Goal: Information Seeking & Learning: Learn about a topic

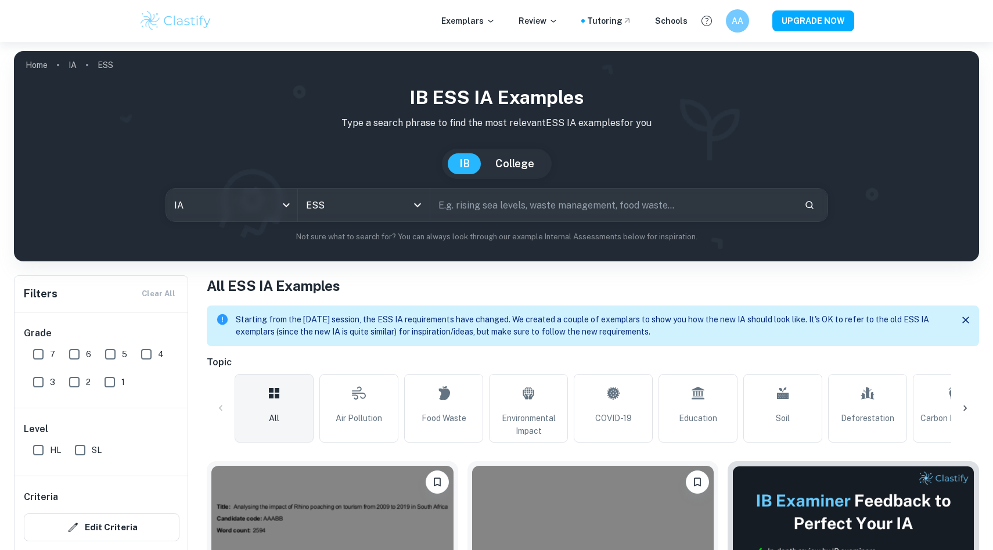
scroll to position [426, 0]
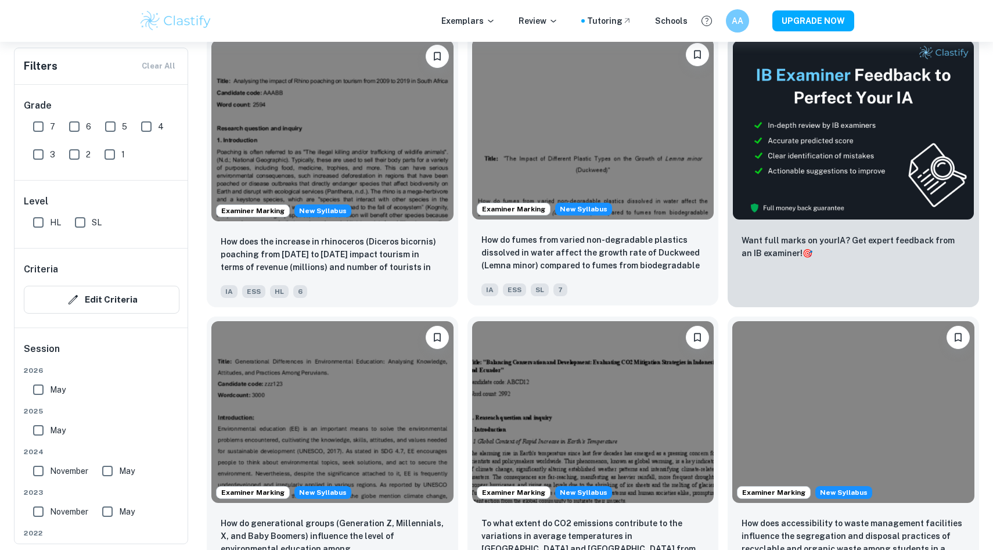
click at [557, 134] on img at bounding box center [593, 128] width 242 height 181
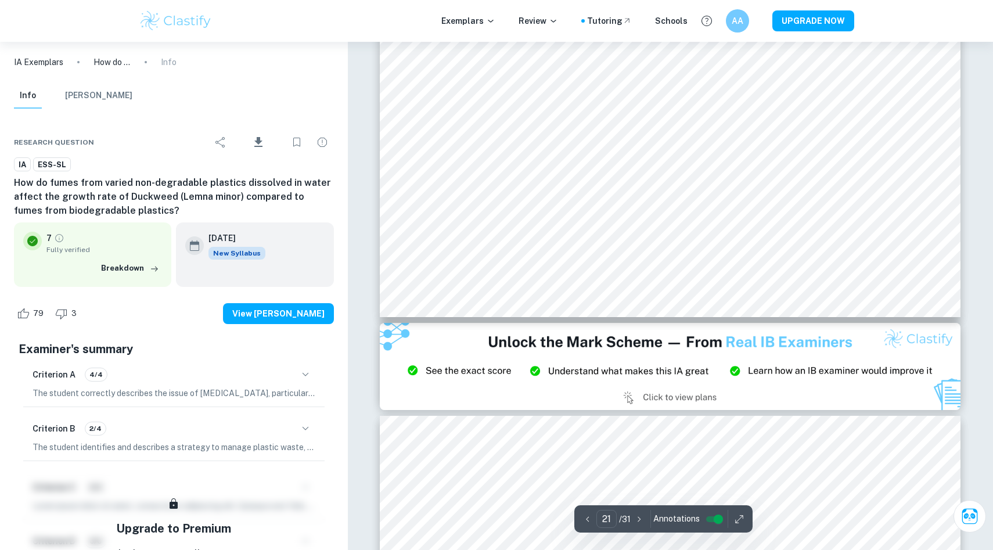
scroll to position [15593, 0]
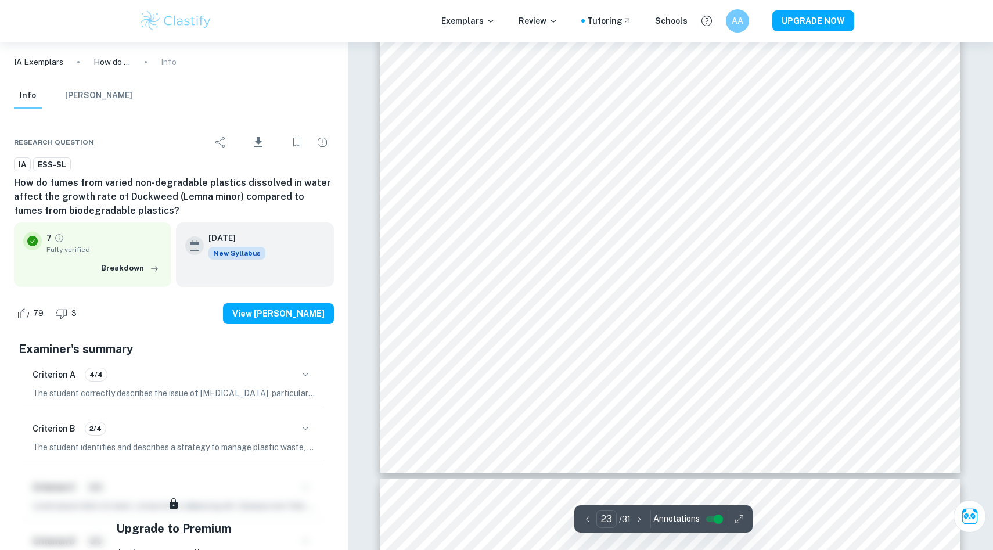
type input "24"
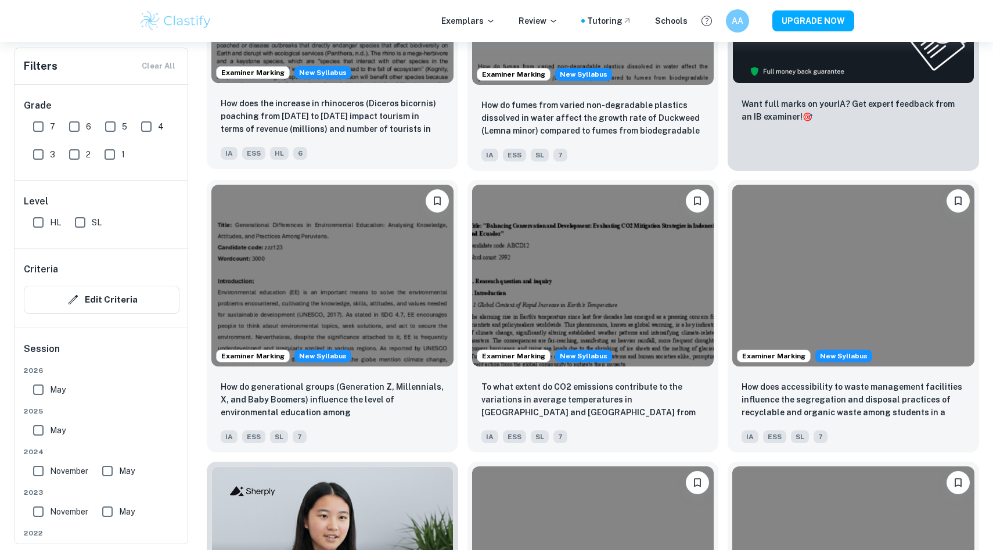
scroll to position [564, 0]
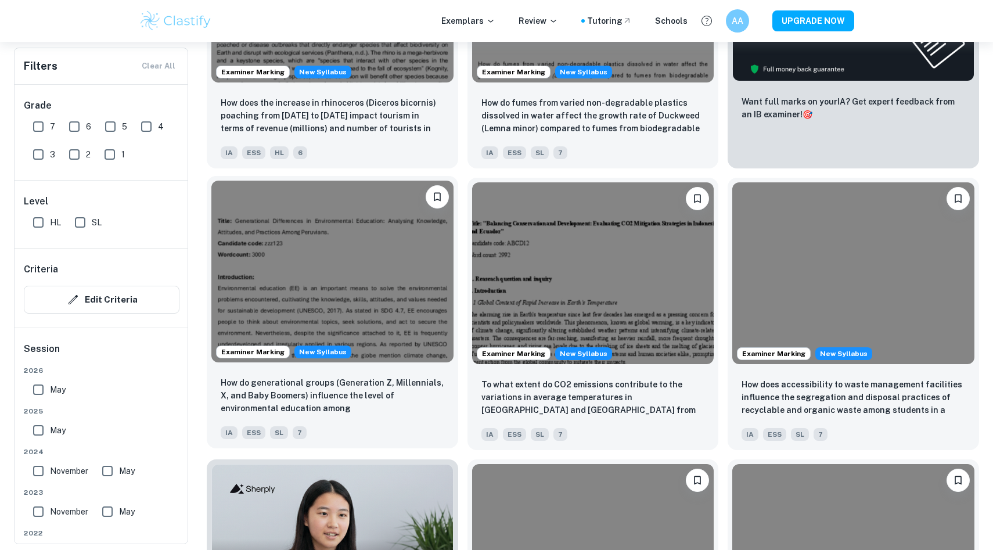
click at [334, 276] on img at bounding box center [332, 271] width 242 height 181
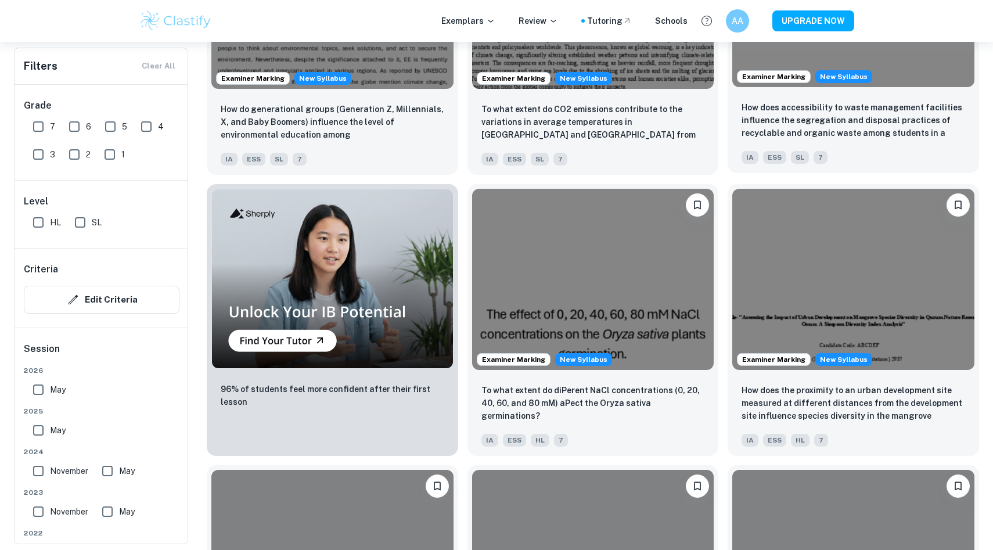
scroll to position [837, 0]
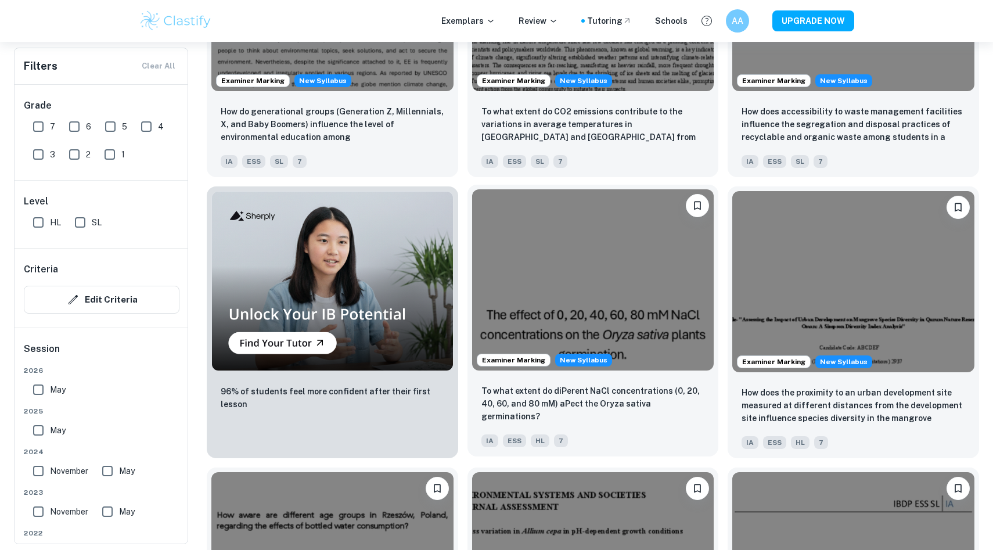
click at [639, 305] on img at bounding box center [593, 279] width 242 height 181
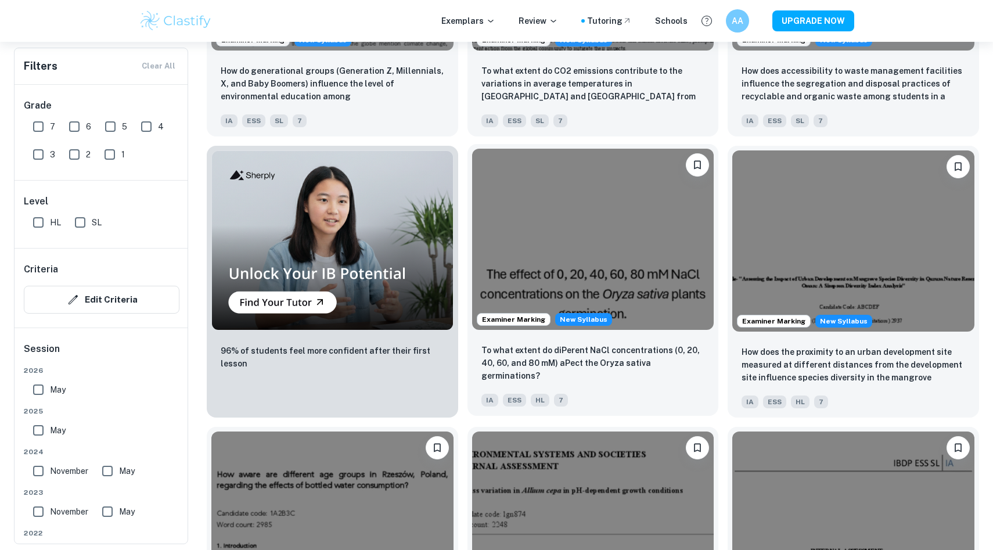
scroll to position [882, 0]
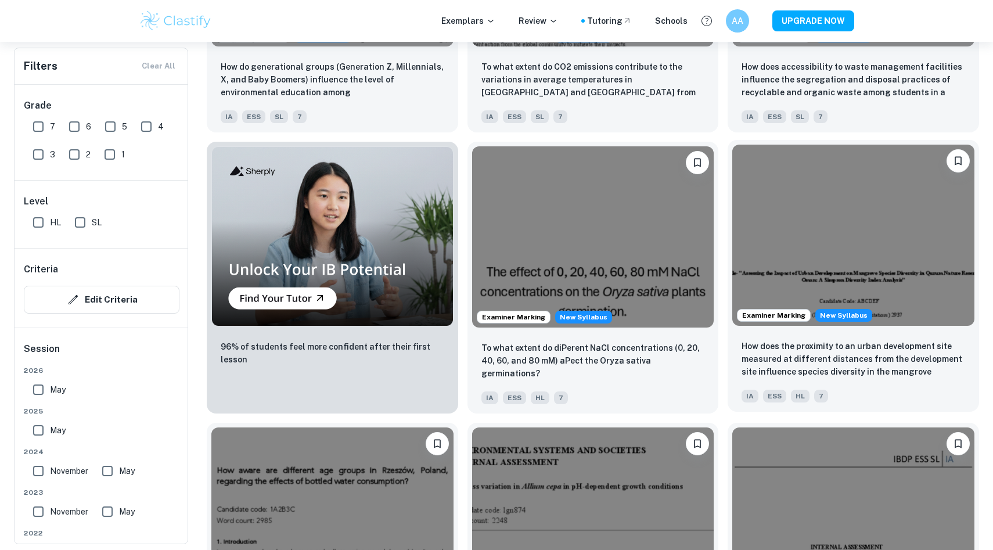
click at [859, 226] on img at bounding box center [853, 235] width 242 height 181
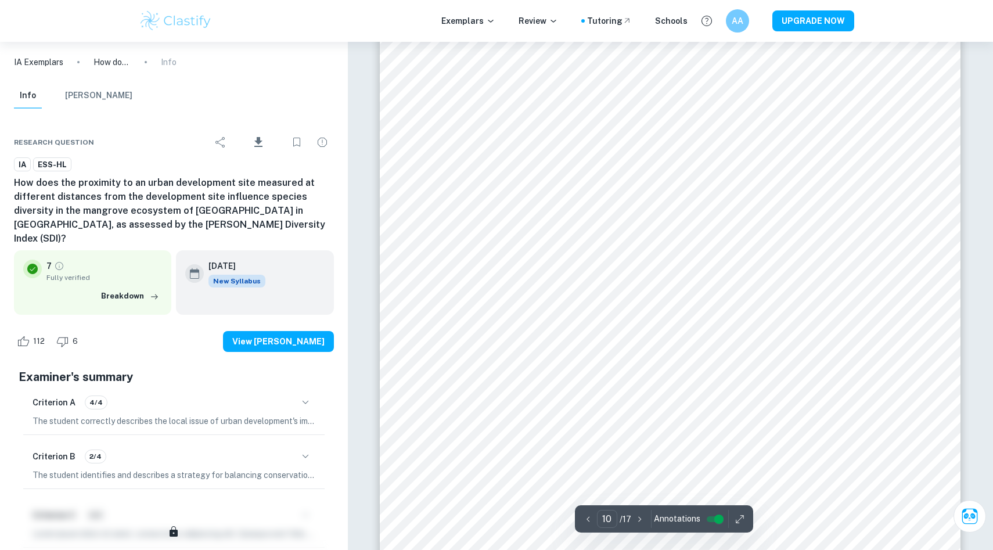
scroll to position [7332, 0]
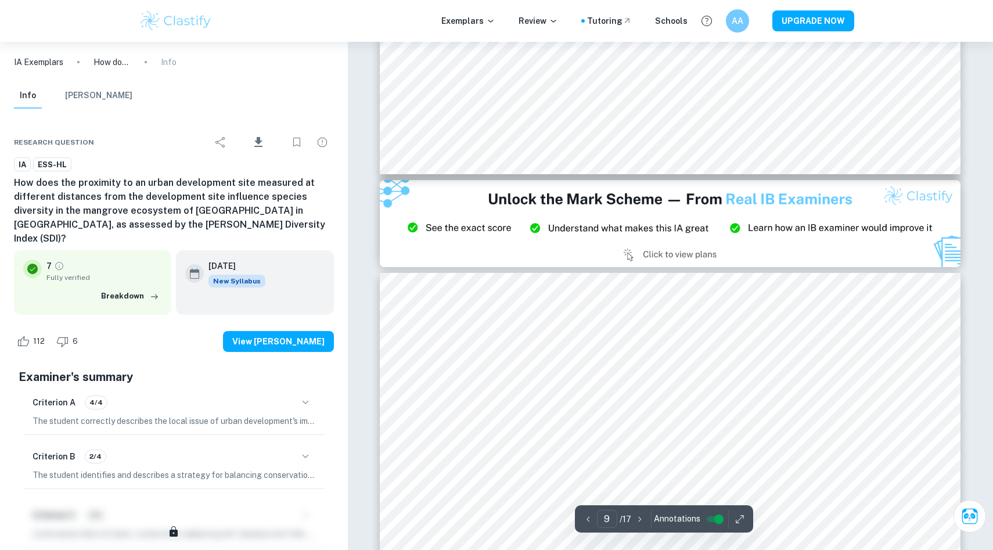
type input "8"
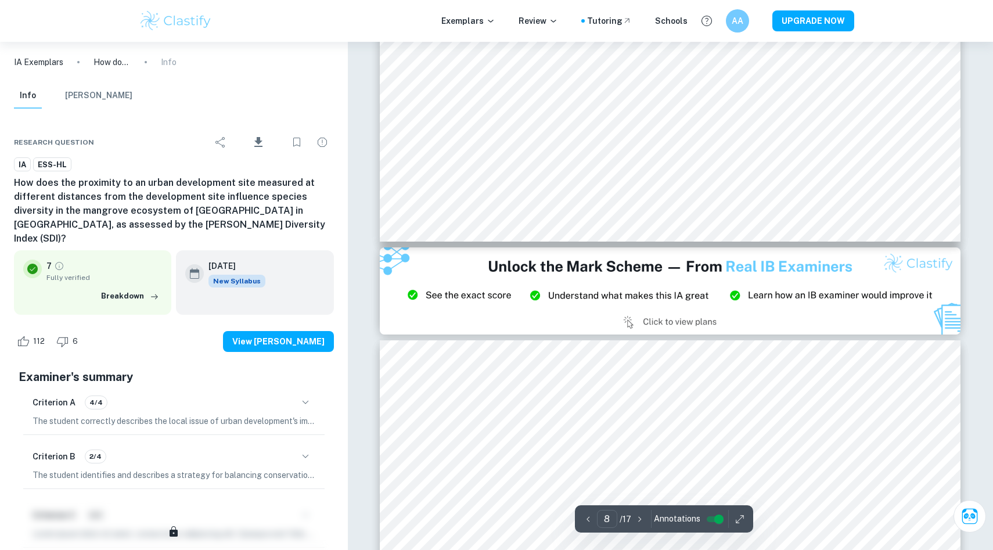
scroll to position [6048, 0]
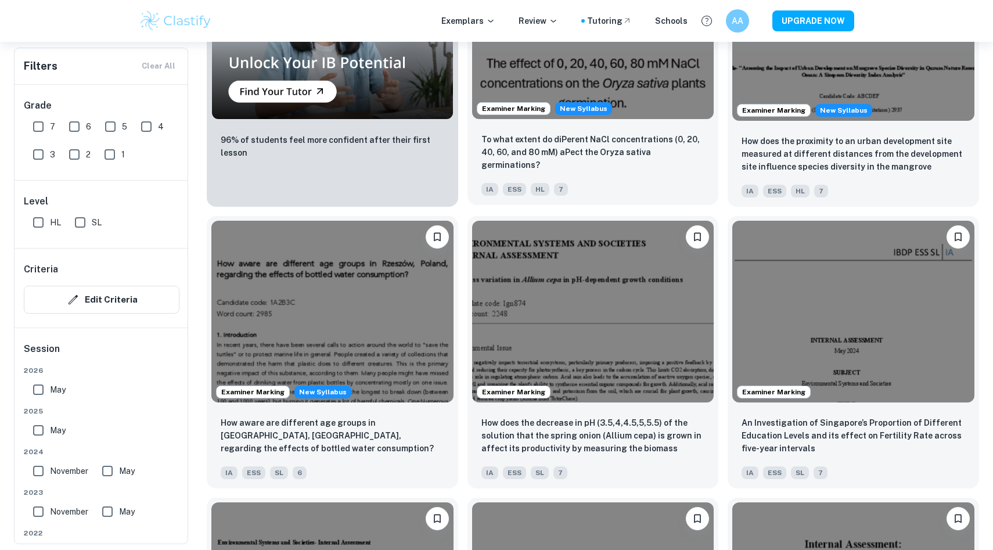
scroll to position [1035, 0]
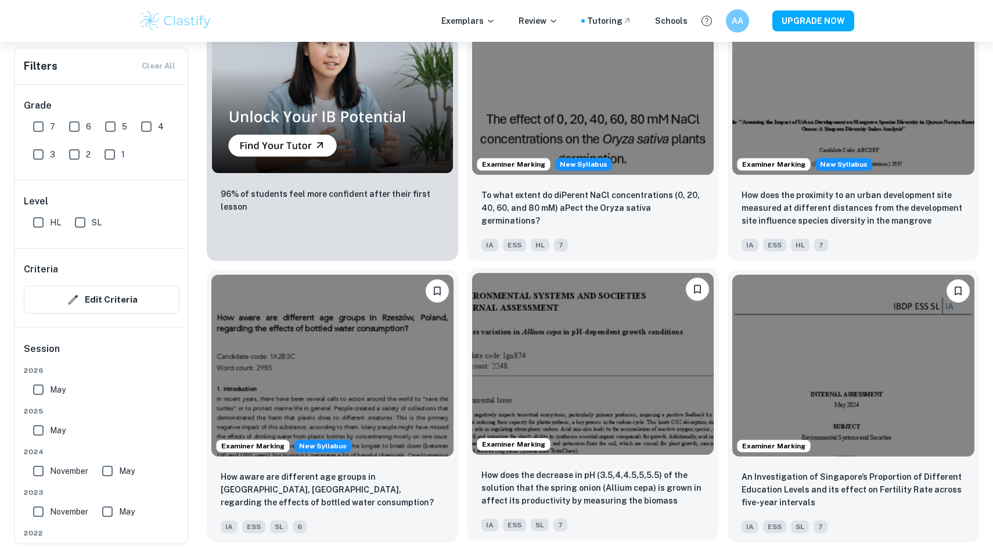
click at [628, 371] on img at bounding box center [593, 363] width 242 height 181
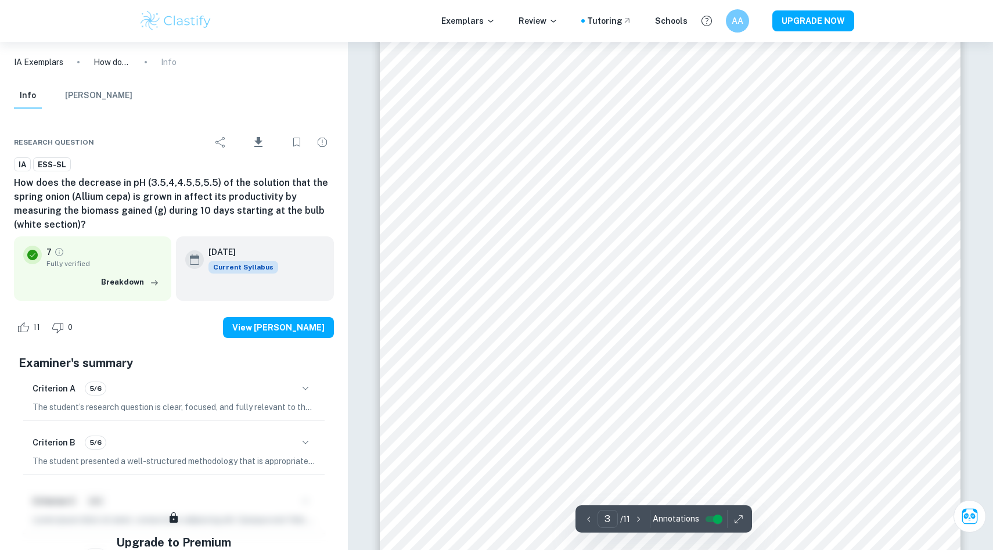
scroll to position [2216, 0]
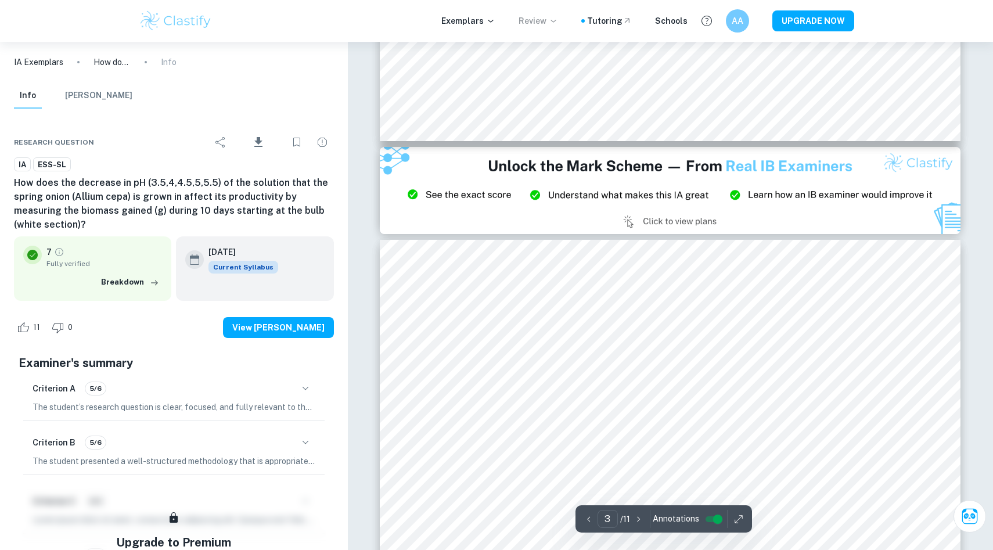
type input "2"
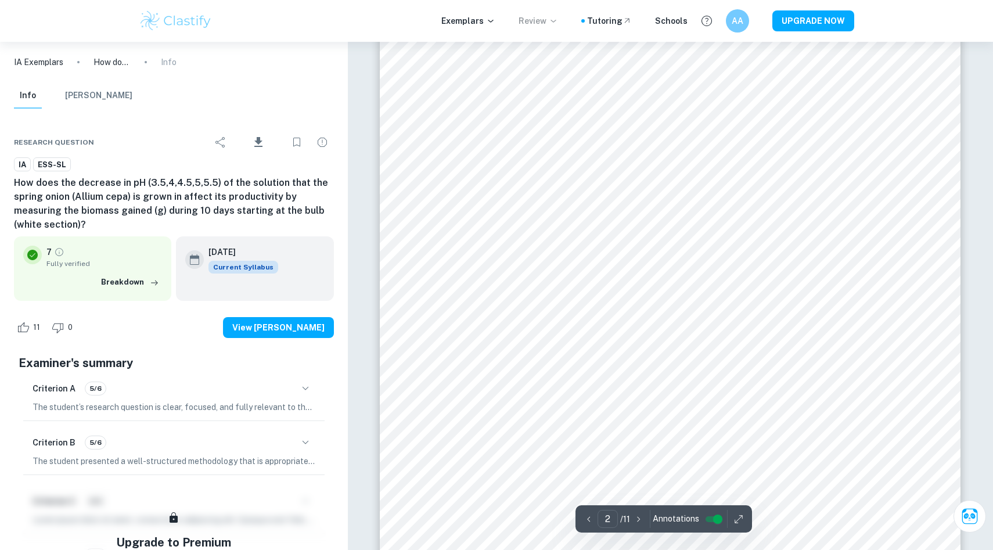
scroll to position [922, 0]
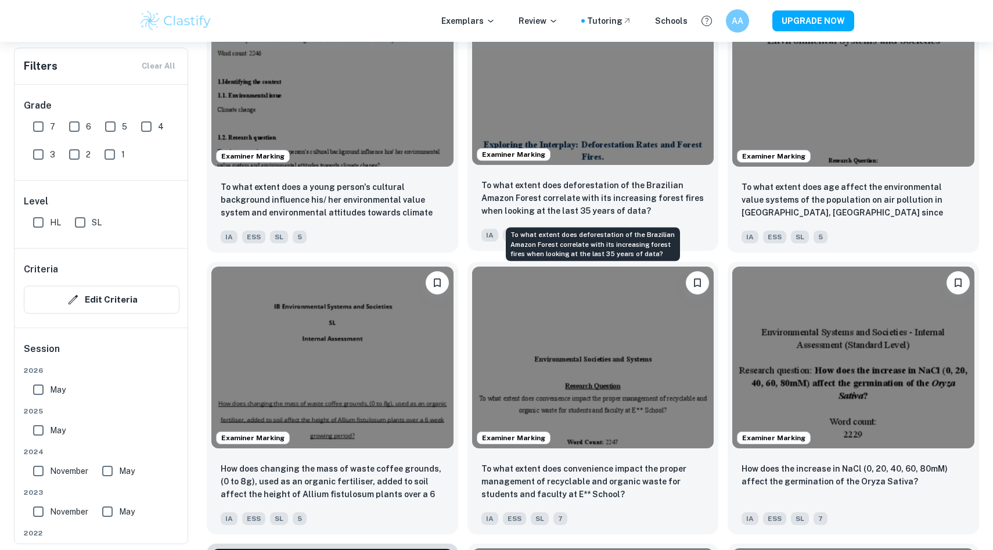
scroll to position [1618, 0]
